Goal: Task Accomplishment & Management: Use online tool/utility

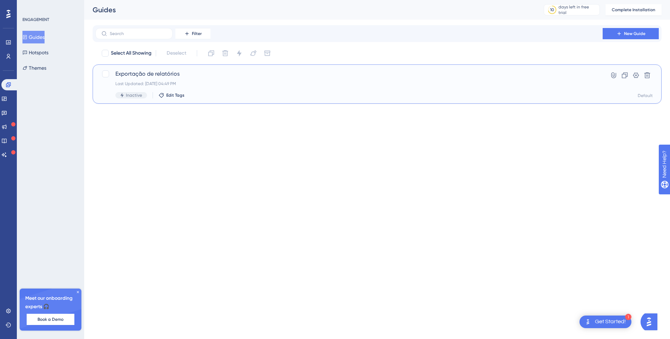
click at [144, 77] on span "Exportação de relatórios" at bounding box center [348, 74] width 467 height 8
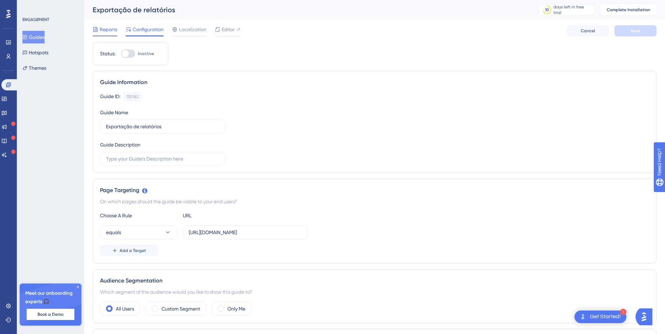
click at [108, 35] on div "Reports" at bounding box center [105, 30] width 25 height 11
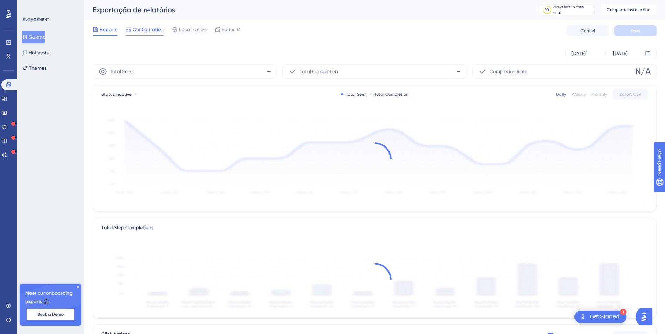
click at [128, 32] on div at bounding box center [129, 29] width 6 height 8
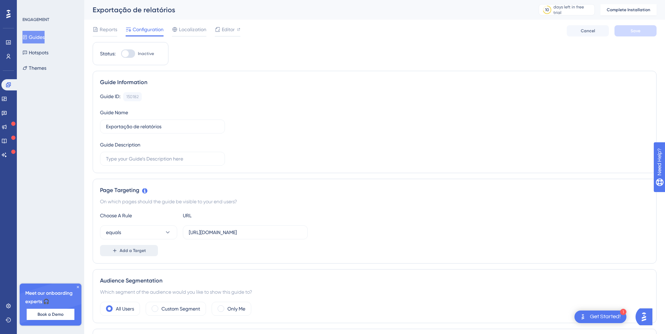
click at [140, 250] on span "Add a Target" at bounding box center [133, 251] width 26 height 6
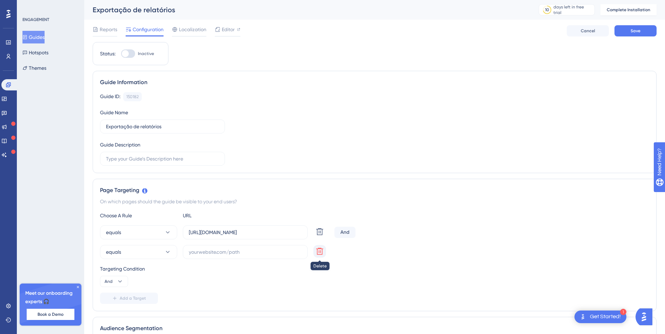
click at [318, 236] on icon at bounding box center [319, 232] width 8 height 8
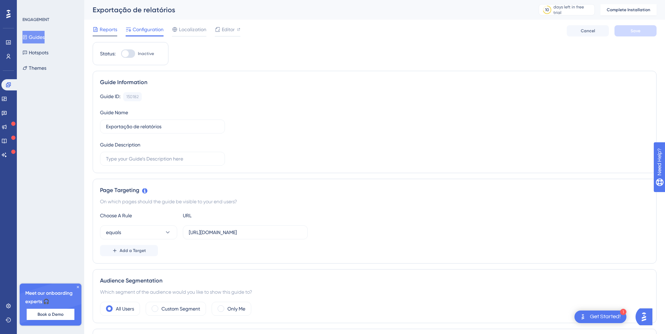
click at [99, 31] on div "Reports" at bounding box center [105, 29] width 25 height 8
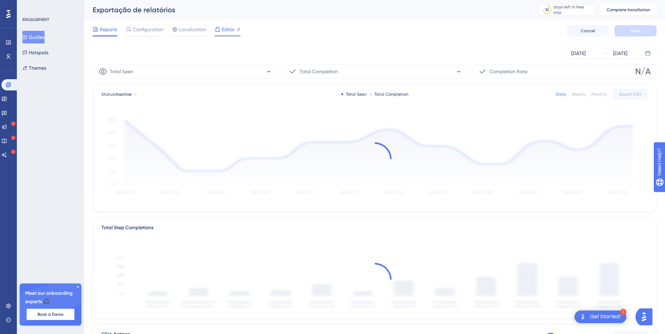
click at [218, 30] on icon at bounding box center [217, 29] width 5 height 5
